Goal: Task Accomplishment & Management: Use online tool/utility

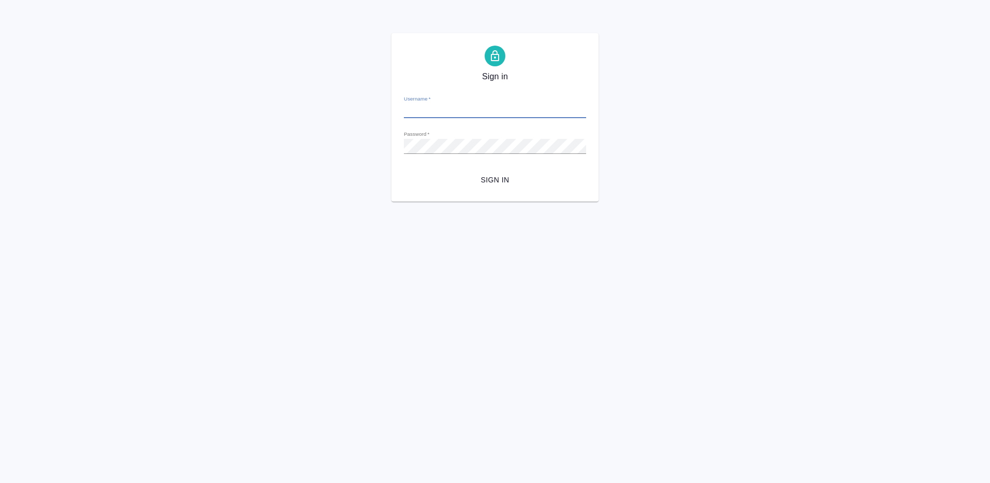
type input "[EMAIL_ADDRESS][DOMAIN_NAME]"
click at [493, 180] on span "Sign in" at bounding box center [495, 179] width 166 height 13
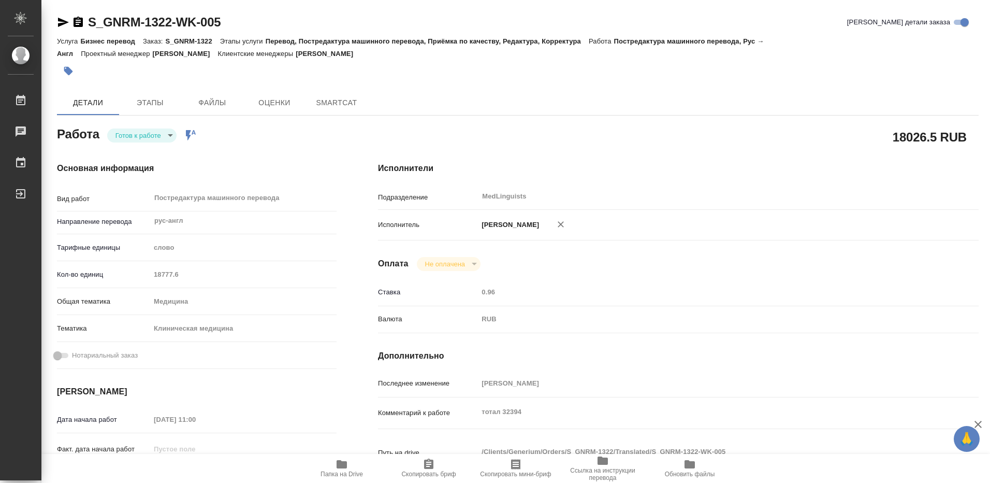
type textarea "x"
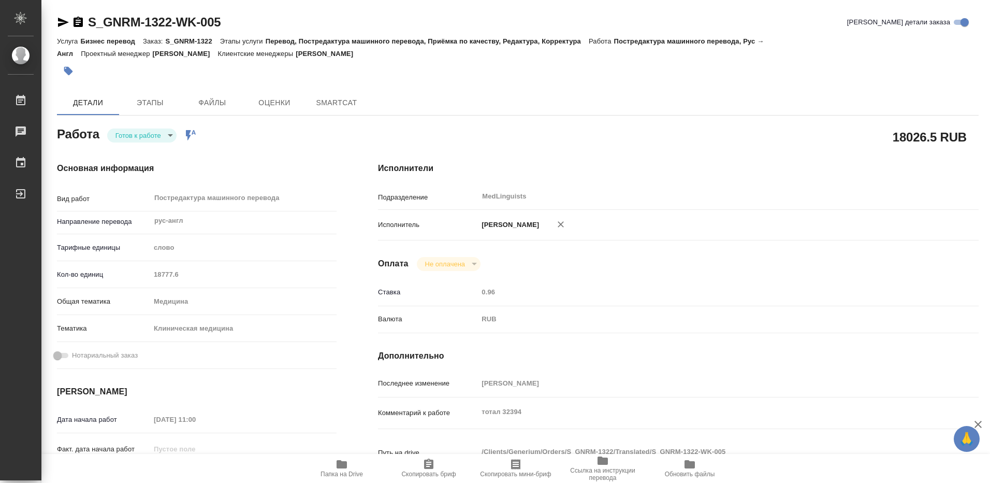
click at [342, 466] on icon "button" at bounding box center [342, 464] width 10 height 8
type textarea "x"
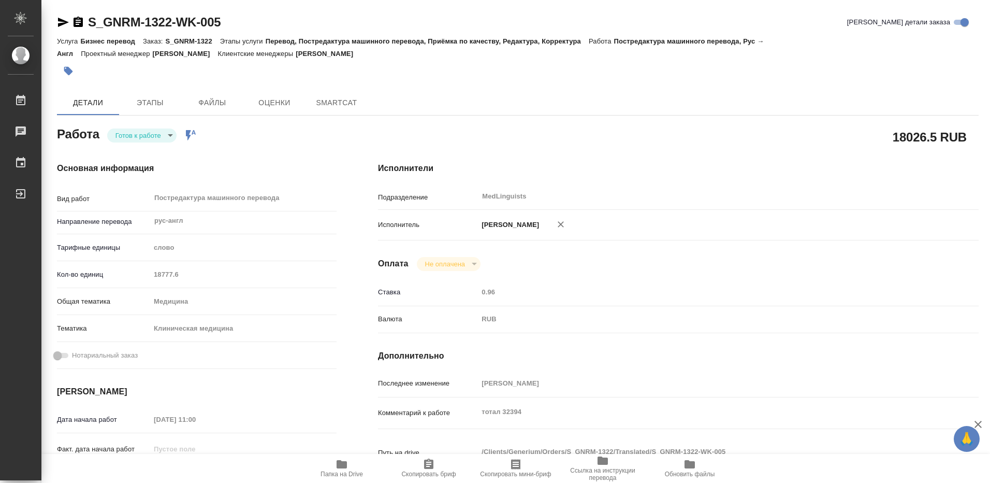
type textarea "x"
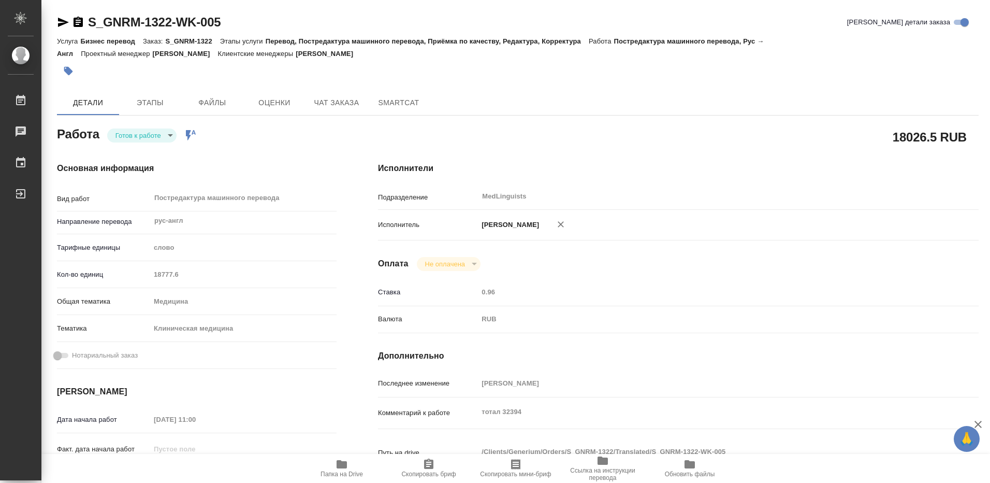
type textarea "x"
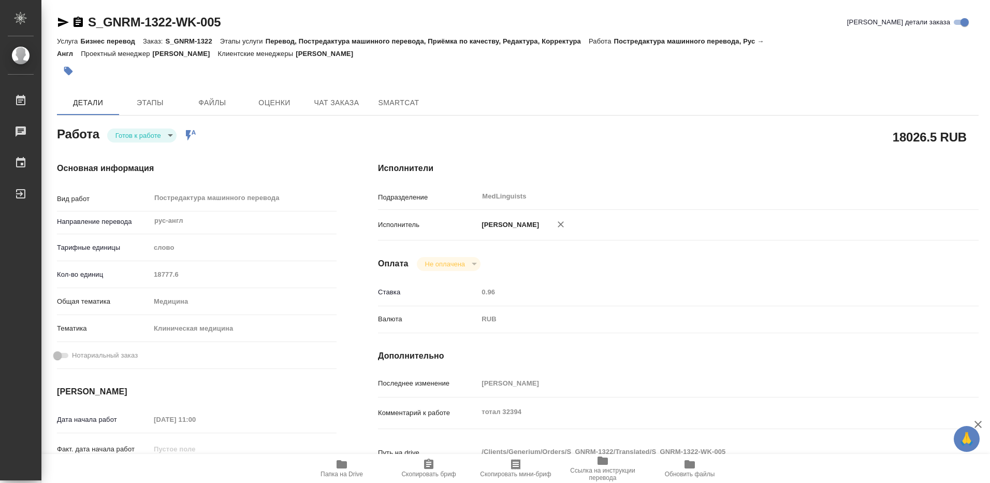
type textarea "x"
